Goal: Register for event/course

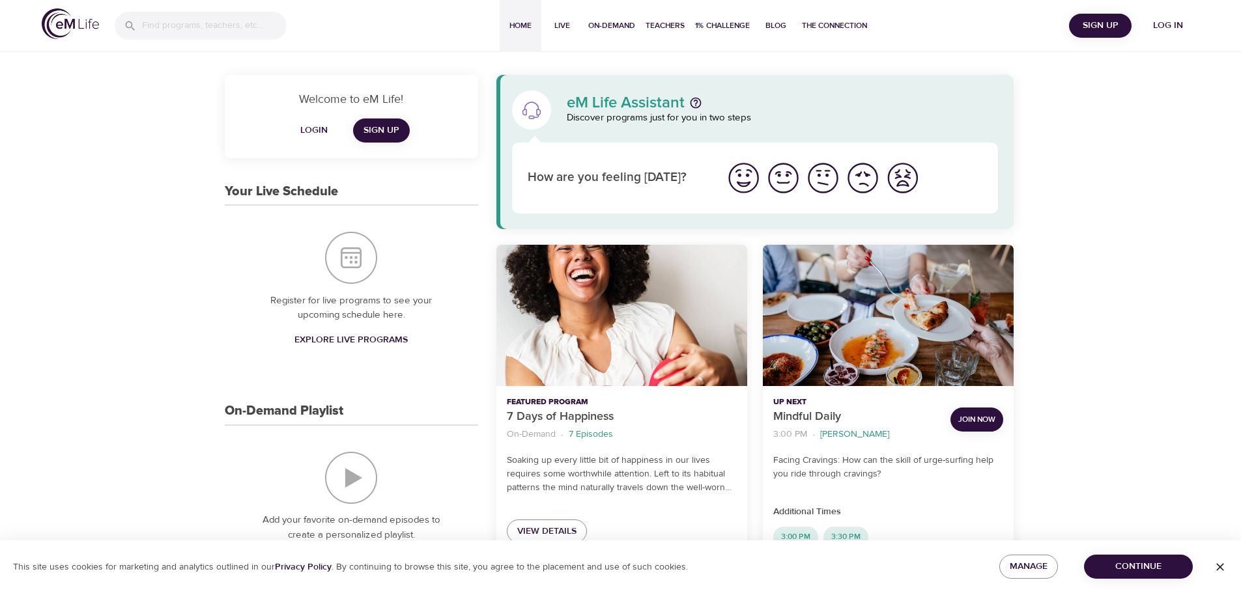
click at [1168, 21] on span "Log in" at bounding box center [1168, 26] width 52 height 16
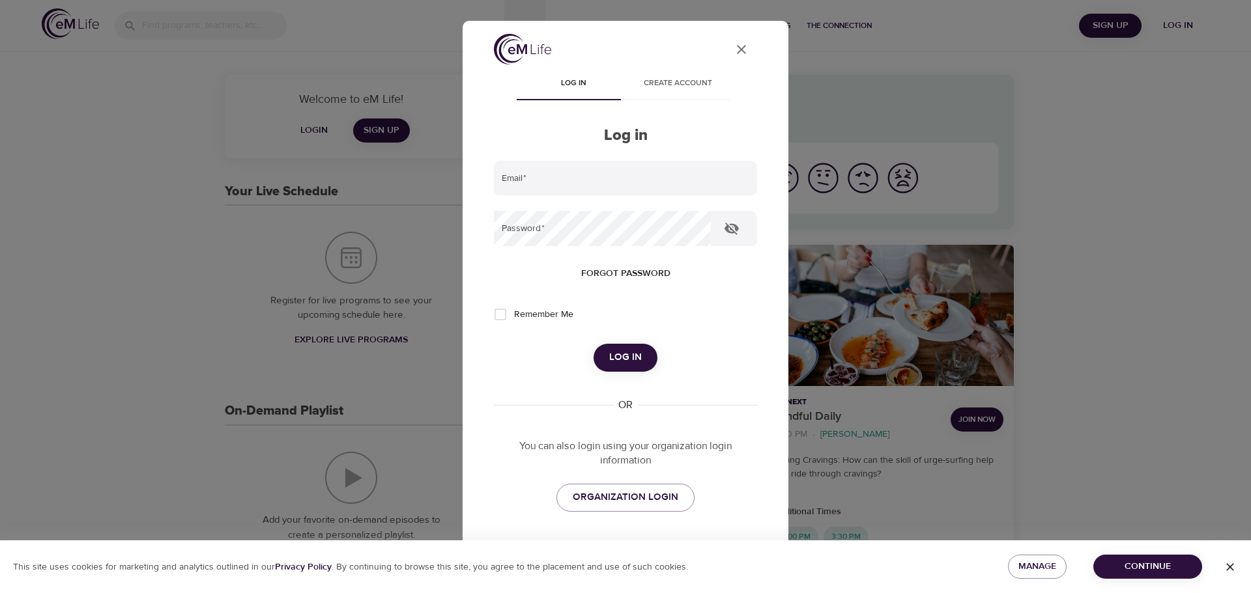
type input "mara.stangl@yahoo.com"
click at [625, 354] on span "Log in" at bounding box center [625, 357] width 33 height 17
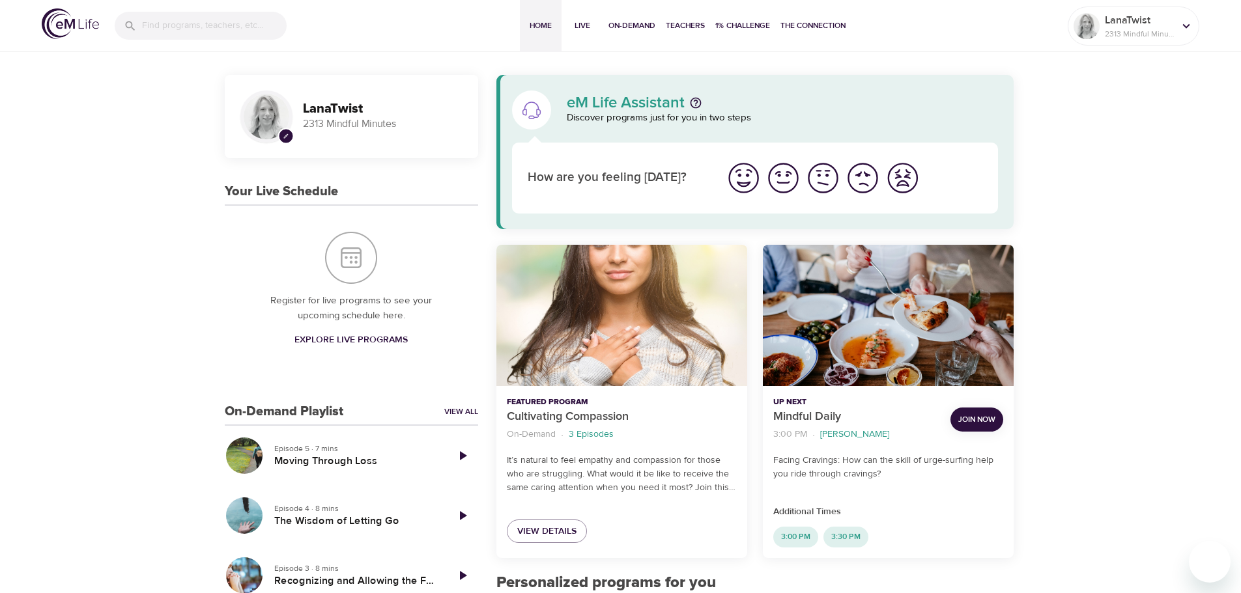
click at [346, 337] on span "Explore Live Programs" at bounding box center [350, 340] width 113 height 16
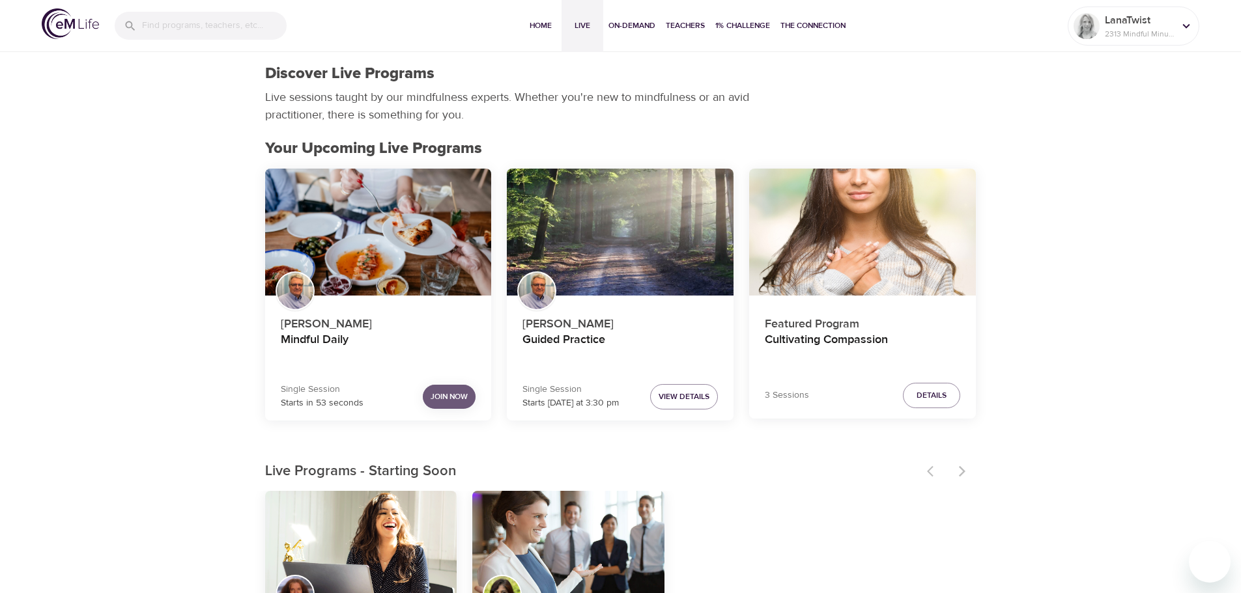
click at [451, 389] on button "Join Now" at bounding box center [449, 397] width 53 height 24
